Goal: Task Accomplishment & Management: Use online tool/utility

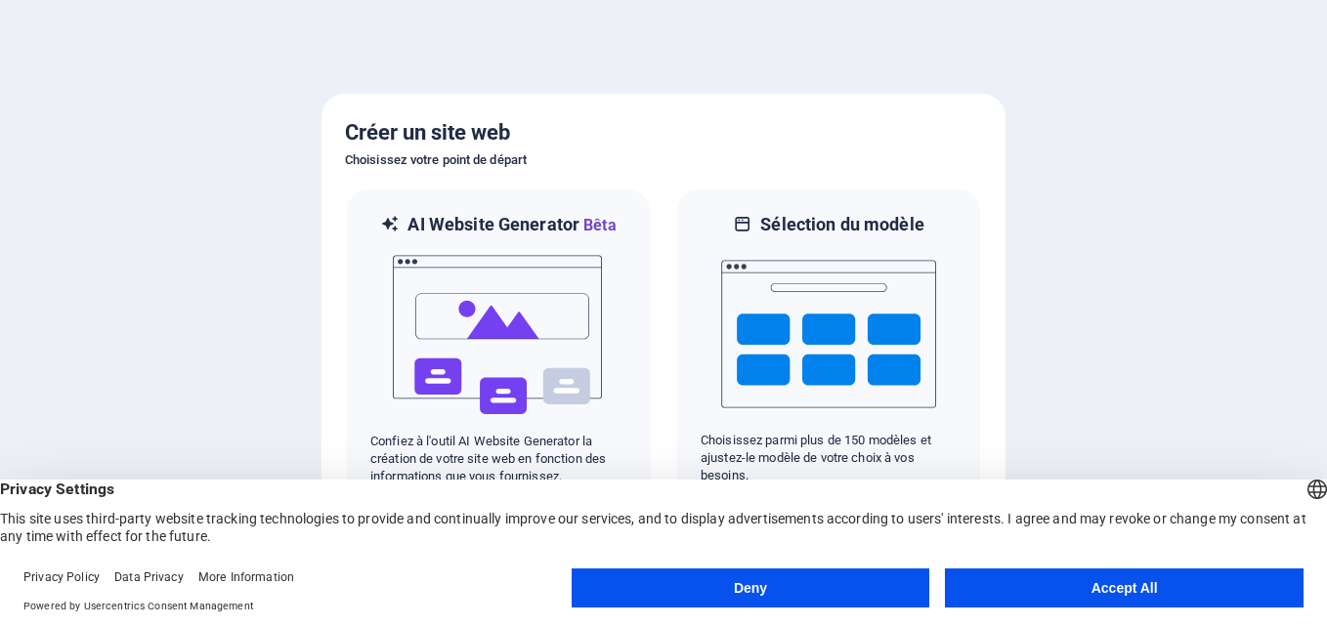
click at [1150, 594] on button "Accept All" at bounding box center [1124, 588] width 359 height 39
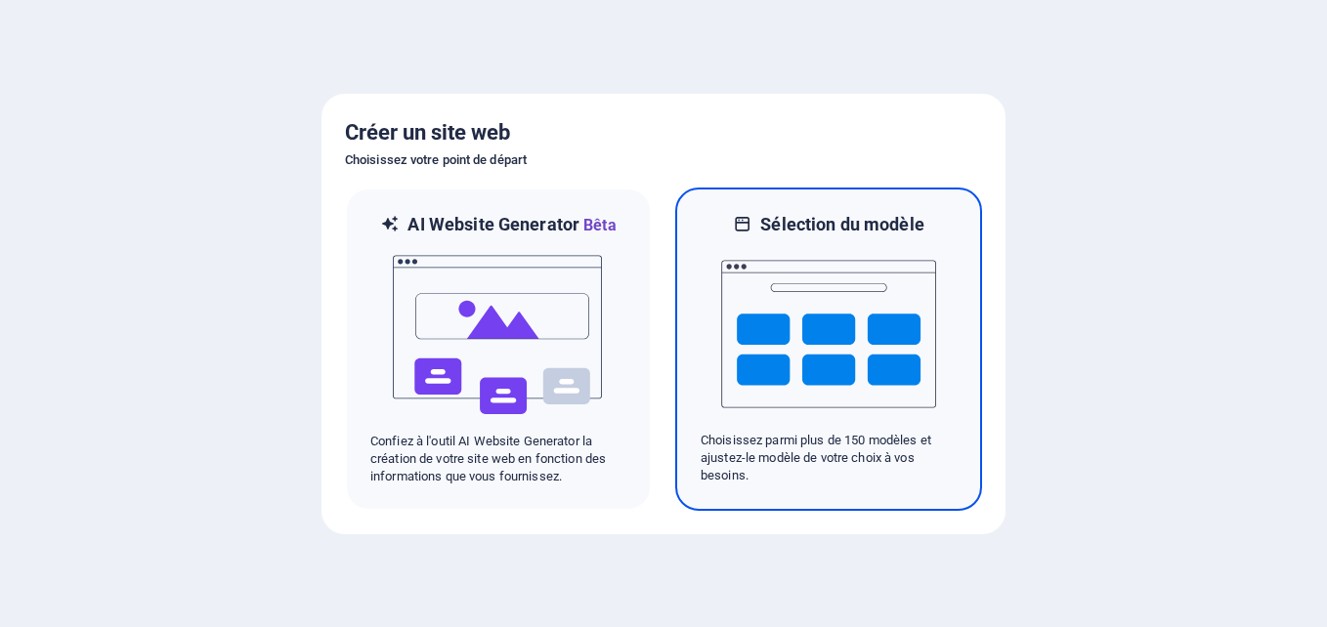
click at [835, 394] on img at bounding box center [828, 333] width 215 height 195
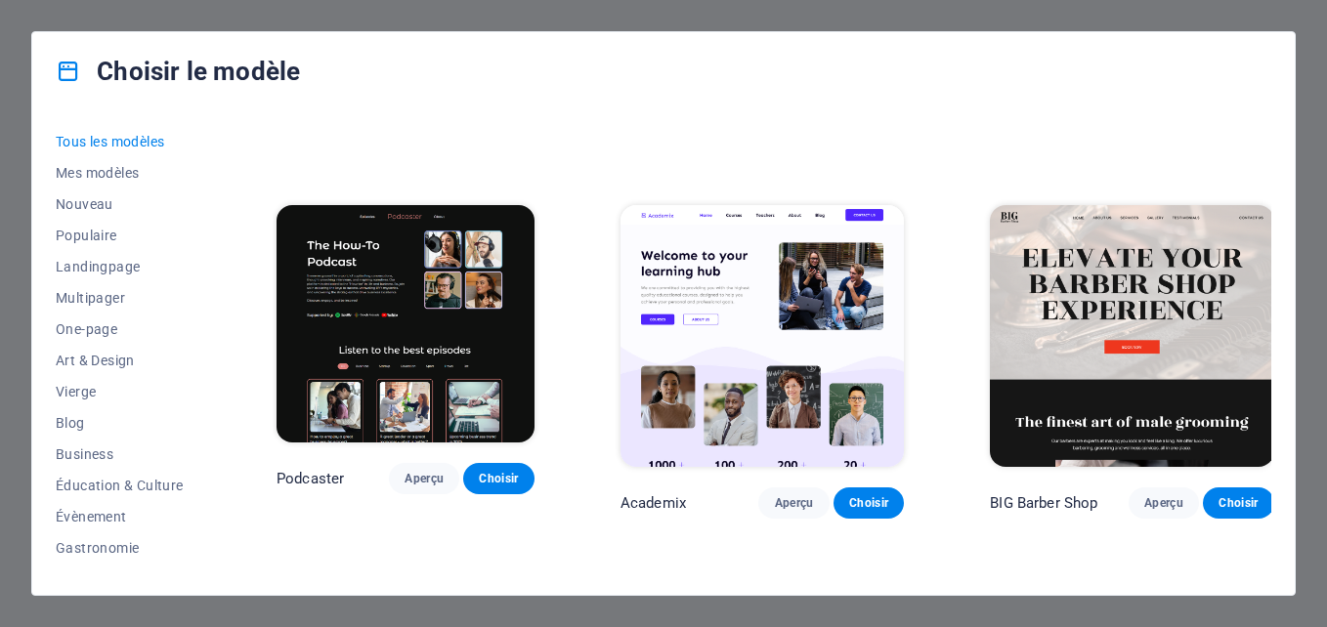
scroll to position [2247, 0]
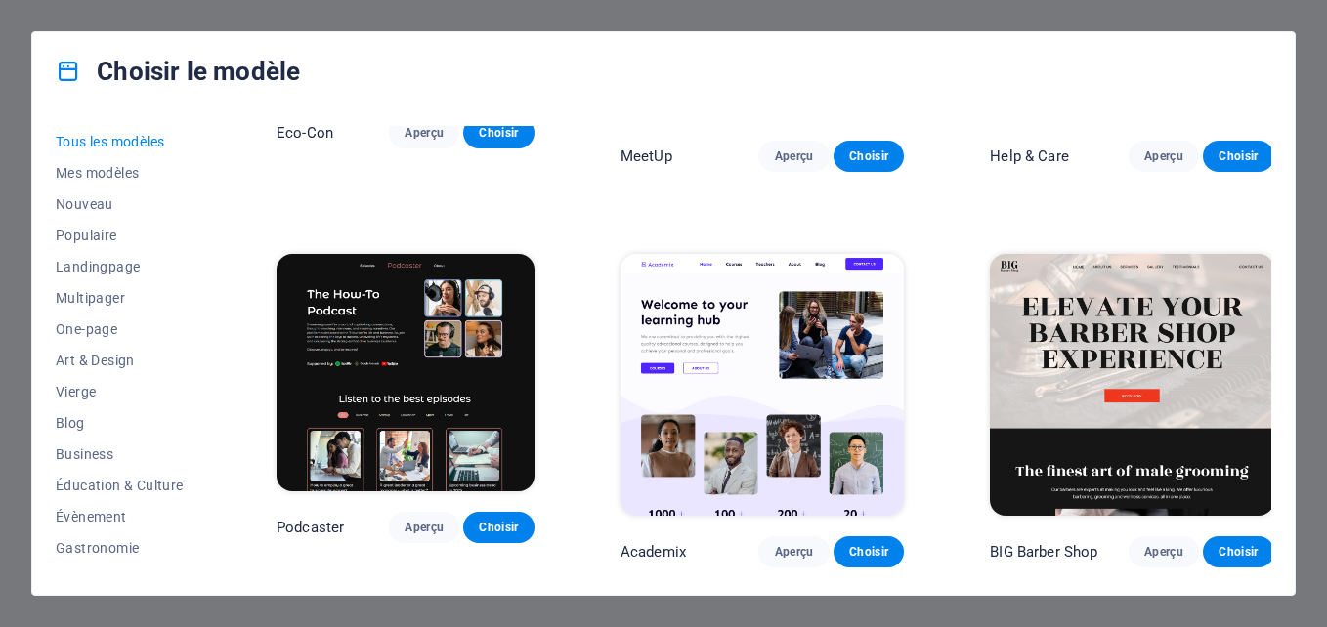
click at [502, 331] on img at bounding box center [405, 372] width 258 height 237
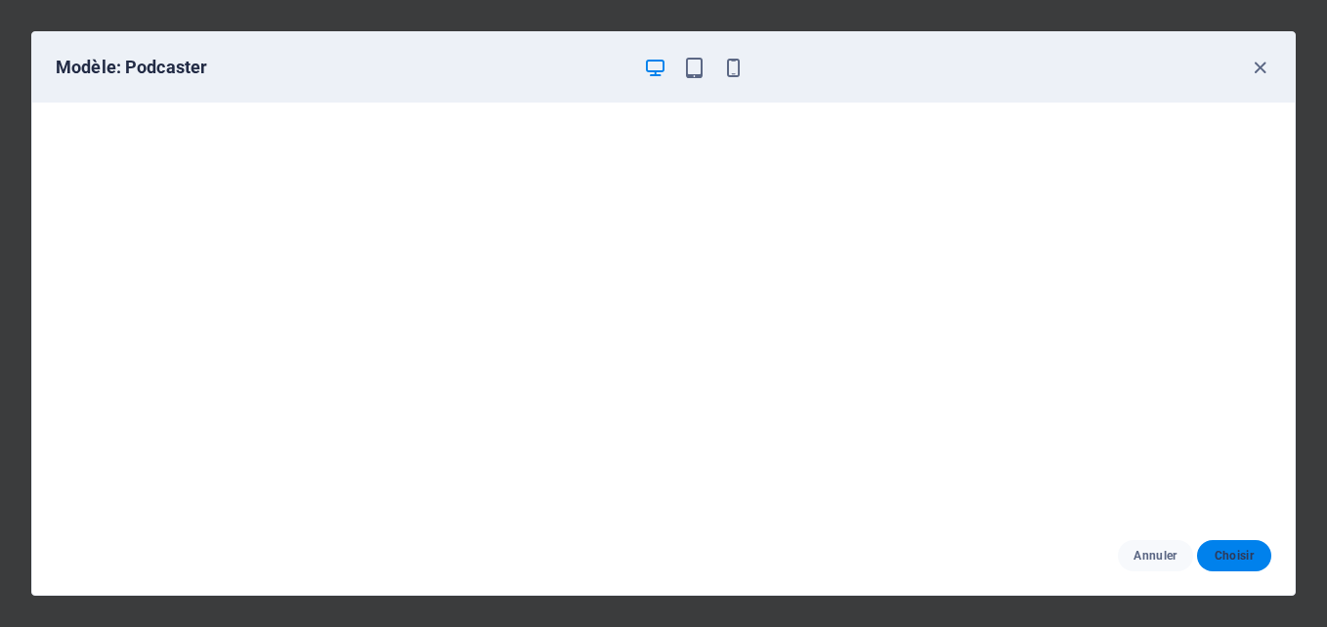
click at [1249, 552] on span "Choisir" at bounding box center [1233, 556] width 43 height 16
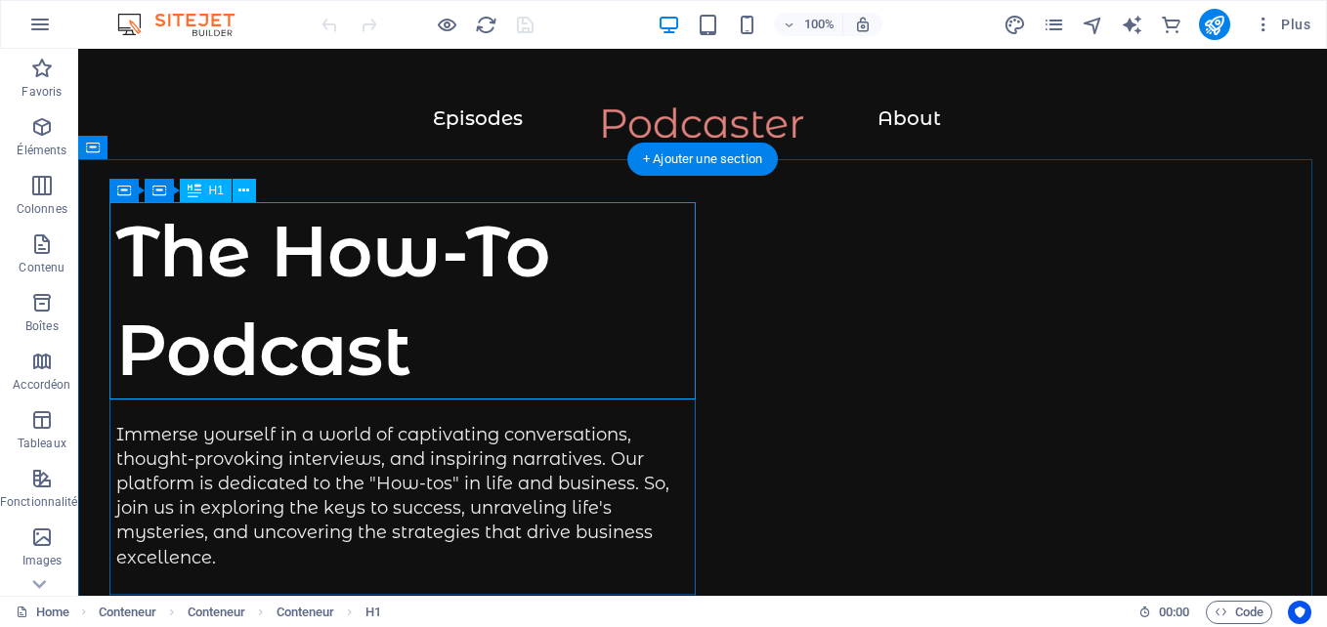
click at [396, 270] on div "The How-To Podcast" at bounding box center [409, 300] width 586 height 197
click at [547, 244] on div "The How-To Podcast" at bounding box center [409, 300] width 586 height 197
click at [152, 244] on div "The How-To Podcast" at bounding box center [409, 300] width 586 height 197
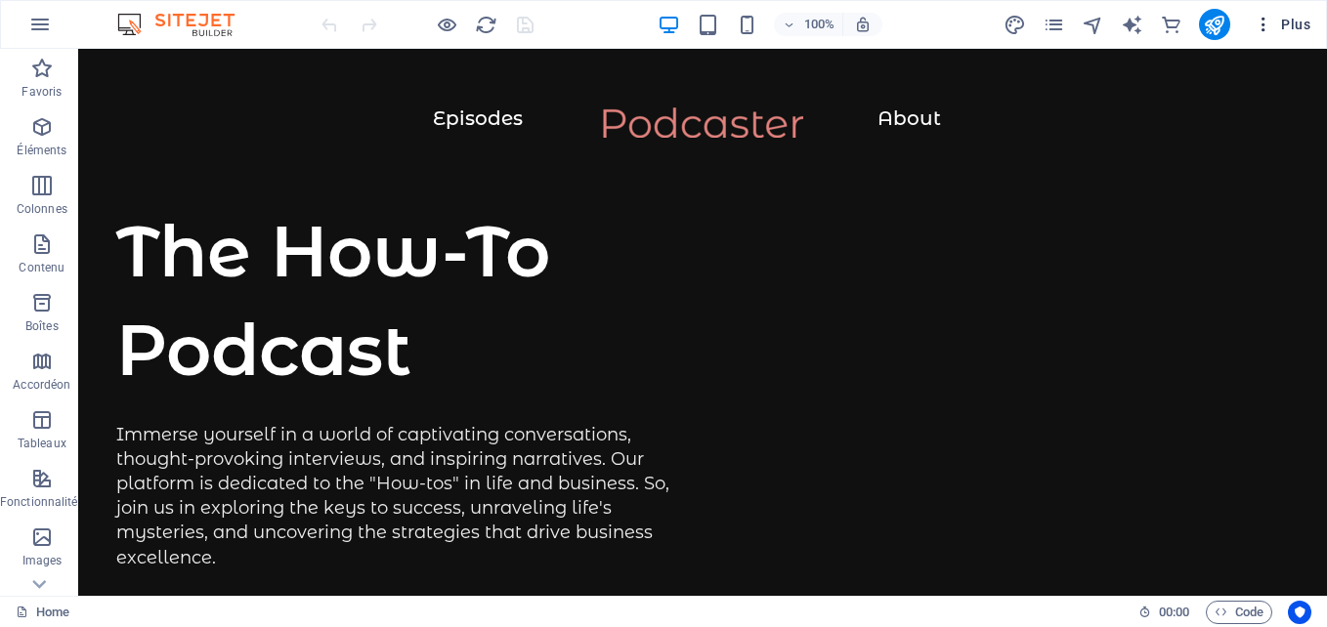
click at [1265, 29] on icon "button" at bounding box center [1263, 25] width 20 height 20
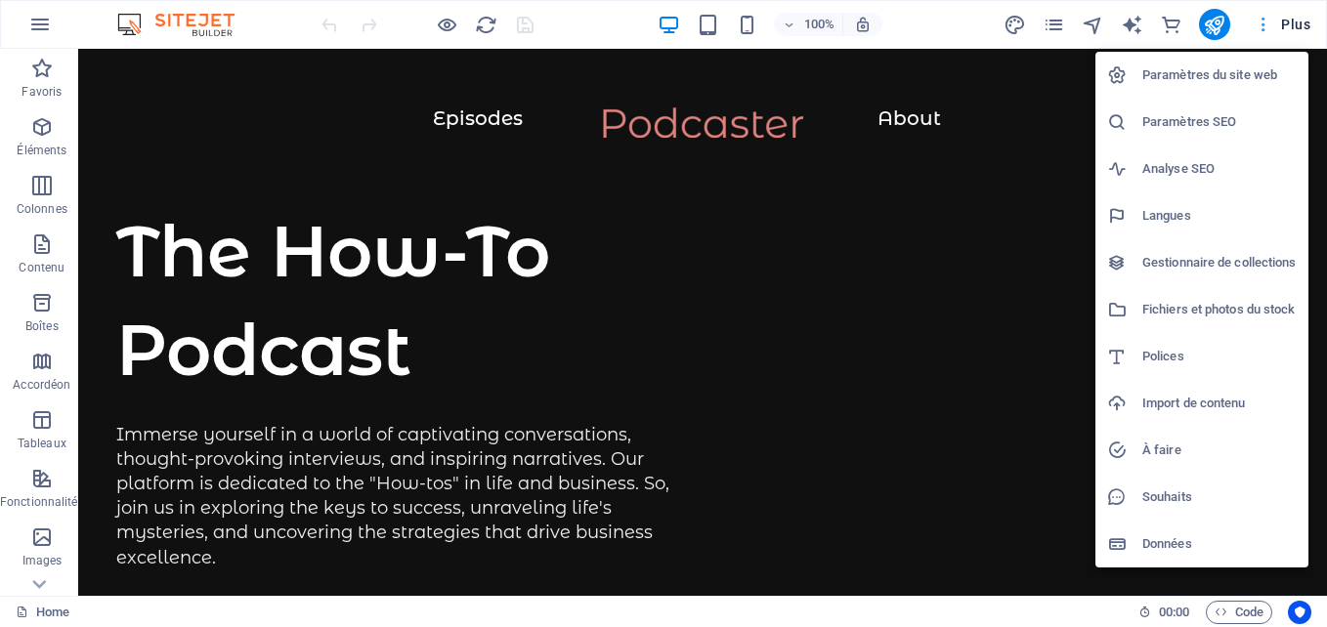
click at [1265, 29] on div at bounding box center [663, 313] width 1327 height 627
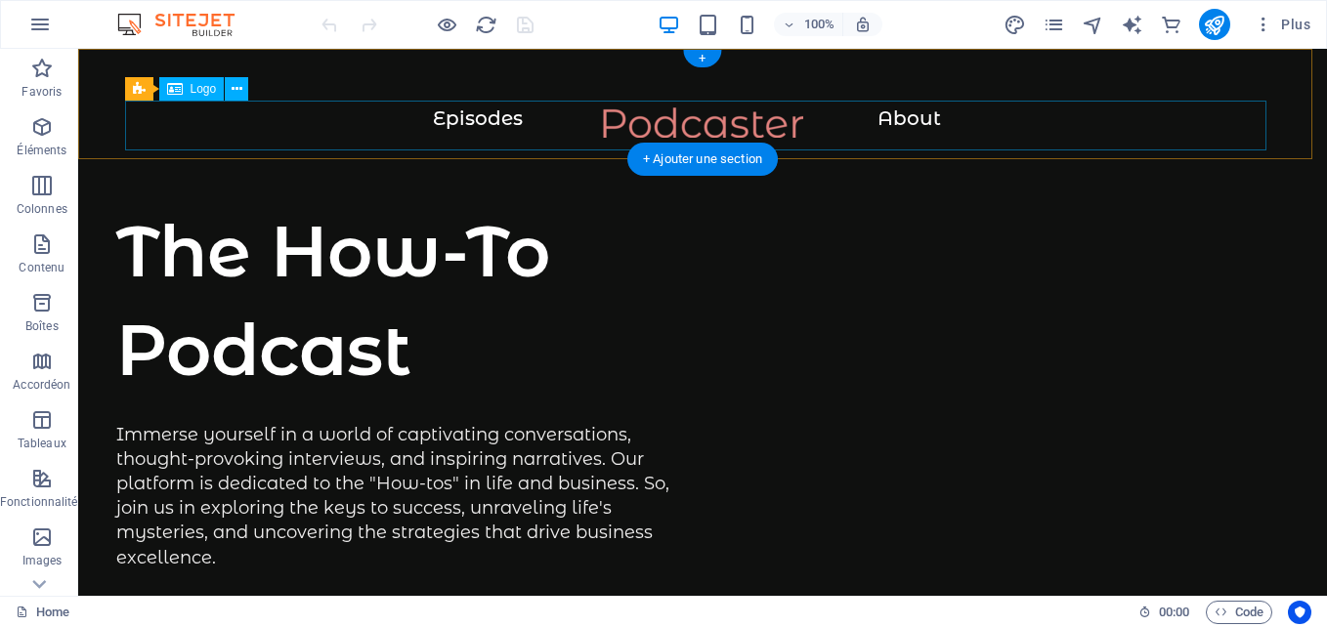
click at [210, 108] on div at bounding box center [702, 132] width 1170 height 50
click at [522, 120] on div at bounding box center [702, 132] width 1170 height 50
click at [509, 120] on div at bounding box center [702, 132] width 1170 height 50
select select "px"
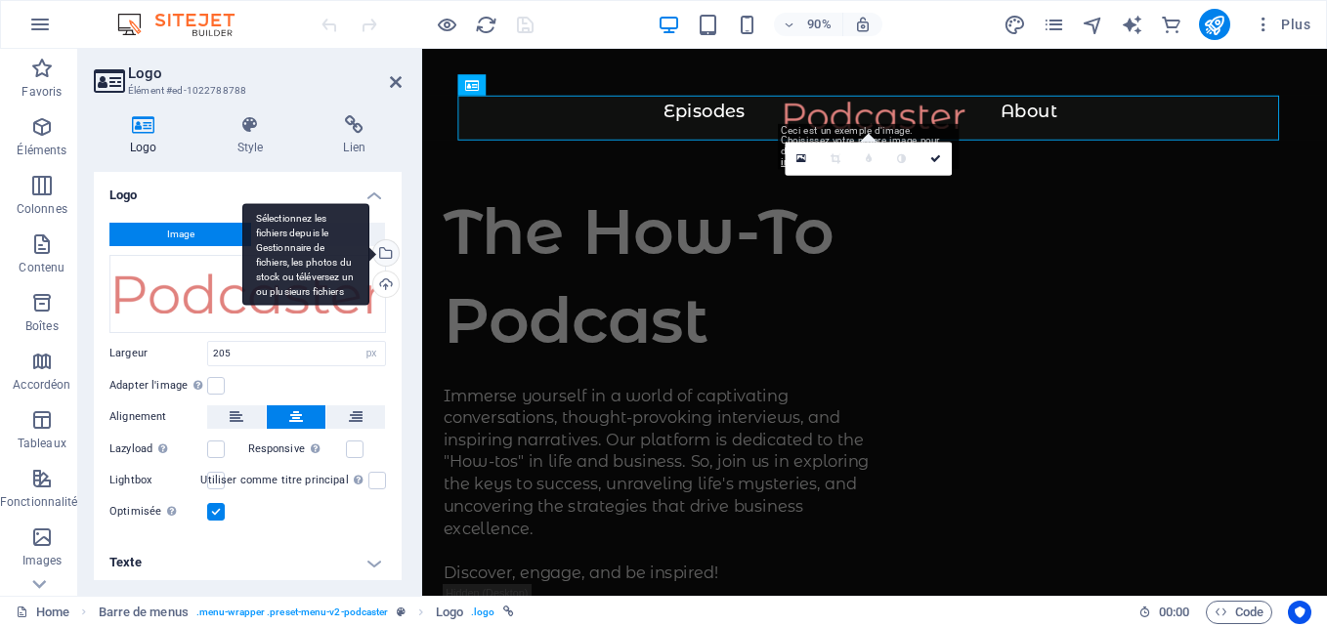
click at [369, 249] on div "Sélectionnez les fichiers depuis le Gestionnaire de fichiers, les photos du sto…" at bounding box center [305, 254] width 127 height 103
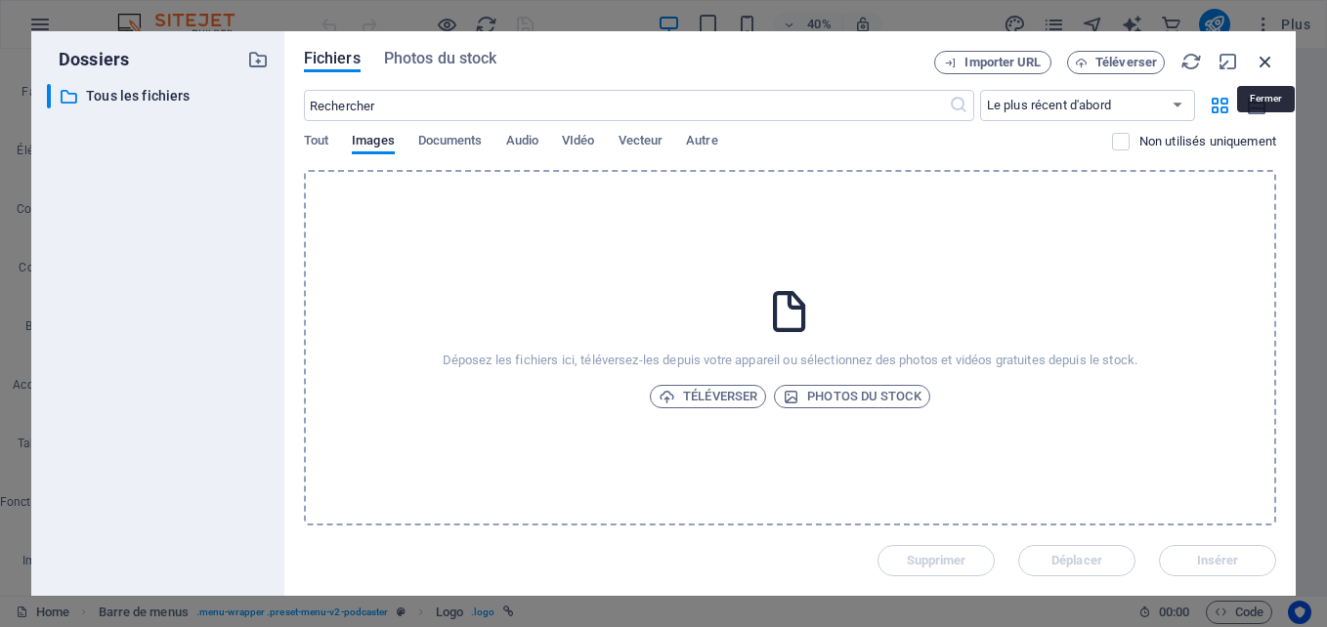
drag, startPoint x: 1267, startPoint y: 53, endPoint x: 920, endPoint y: 3, distance: 350.3
click at [1267, 53] on icon "button" at bounding box center [1264, 61] width 21 height 21
